Goal: Information Seeking & Learning: Learn about a topic

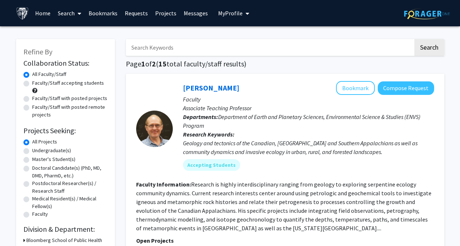
click at [162, 48] on input "Search Keywords" at bounding box center [269, 47] width 287 height 17
type input "wildlife"
click at [414, 39] on button "Search" at bounding box center [429, 47] width 30 height 17
checkbox input "false"
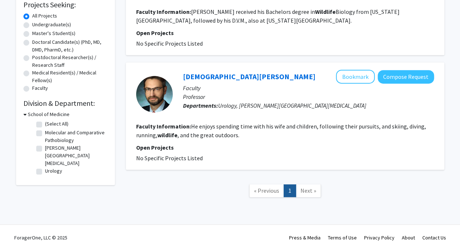
scroll to position [131, 0]
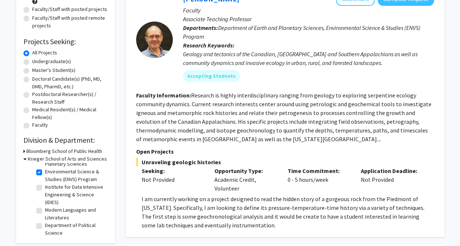
scroll to position [53, 0]
click at [45, 172] on label "Environmental Science & Studies (ENVS) Program" at bounding box center [75, 174] width 61 height 15
click at [45, 172] on input "Environmental Science & Studies (ENVS) Program" at bounding box center [47, 169] width 5 height 5
checkbox input "false"
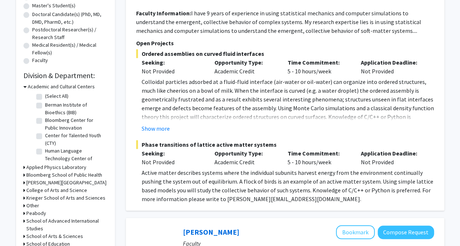
scroll to position [157, 0]
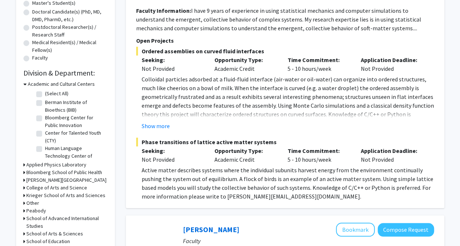
click at [28, 82] on h3 "Academic and Cultural Centers" at bounding box center [61, 84] width 67 height 8
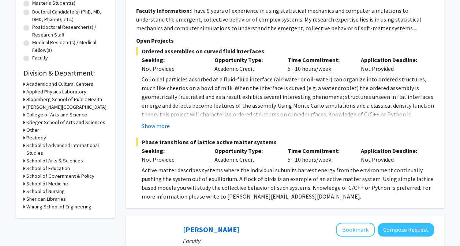
click at [28, 124] on h3 "Krieger School of Arts and Sciences" at bounding box center [65, 123] width 79 height 8
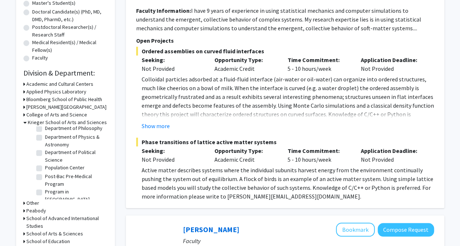
scroll to position [582, 0]
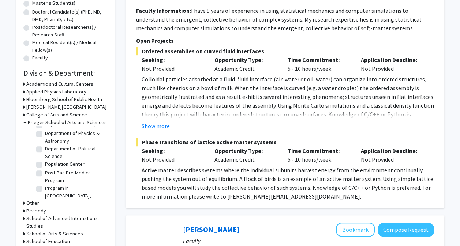
click at [45, 145] on label "Department of Physics & Astronomy" at bounding box center [75, 137] width 61 height 15
click at [45, 135] on input "Department of Physics & Astronomy" at bounding box center [47, 132] width 5 height 5
checkbox input "true"
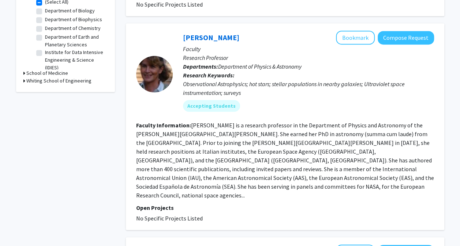
scroll to position [256, 0]
click at [159, 171] on fg-read-more "[PERSON_NAME] is a research professor in the Department of Physics and Astronom…" at bounding box center [285, 160] width 298 height 78
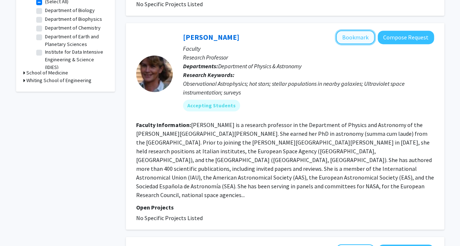
click at [349, 30] on button "Bookmark" at bounding box center [355, 37] width 39 height 14
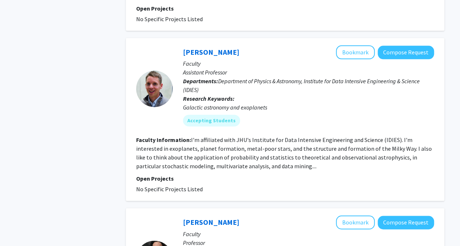
scroll to position [457, 0]
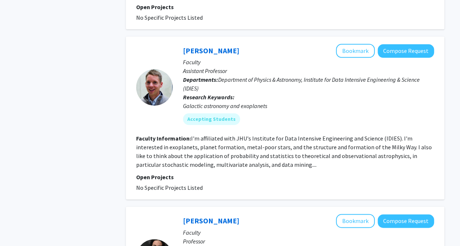
click at [131, 138] on div "[PERSON_NAME] Bookmark Compose Request Faculty Assistant Professor Departments:…" at bounding box center [285, 118] width 318 height 163
click at [128, 135] on div "[PERSON_NAME] Bookmark Compose Request Faculty Assistant Professor Departments:…" at bounding box center [285, 118] width 318 height 163
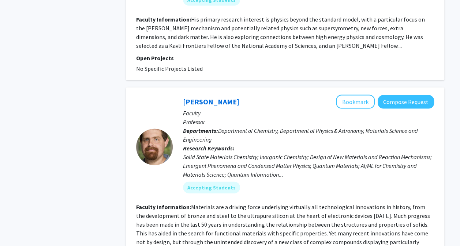
scroll to position [750, 0]
